Goal: Find specific page/section: Find specific page/section

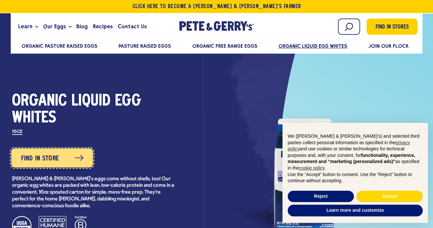
click at [71, 159] on link "Find in Store" at bounding box center [52, 157] width 82 height 19
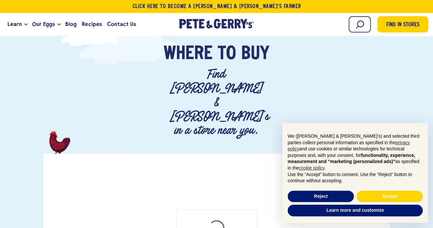
scroll to position [46, 0]
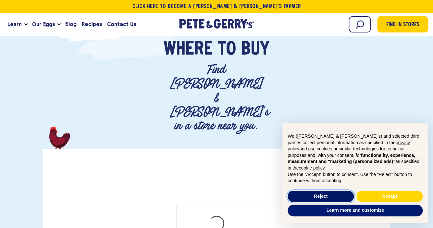
click at [333, 191] on button "Reject" at bounding box center [321, 197] width 66 height 12
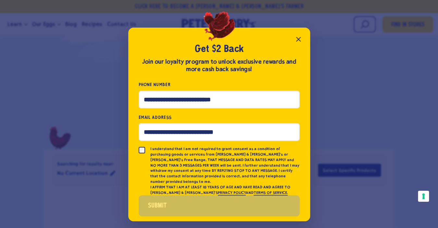
click at [297, 38] on icon "Close popup" at bounding box center [299, 39] width 4 height 4
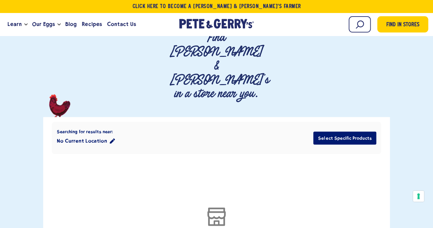
scroll to position [84, 0]
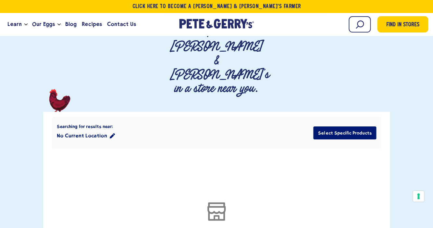
click at [110, 133] on icon "location filter" at bounding box center [112, 135] width 5 height 5
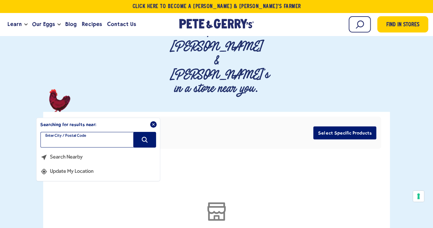
click at [108, 132] on input "filter" at bounding box center [98, 140] width 116 height 16
type input "*****"
click at [147, 136] on icon "Search" at bounding box center [144, 139] width 7 height 7
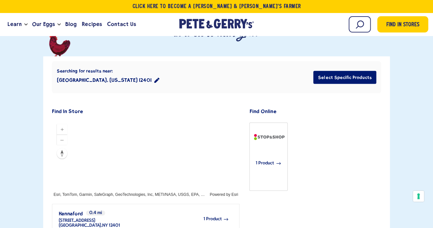
scroll to position [0, 0]
